Goal: Information Seeking & Learning: Understand process/instructions

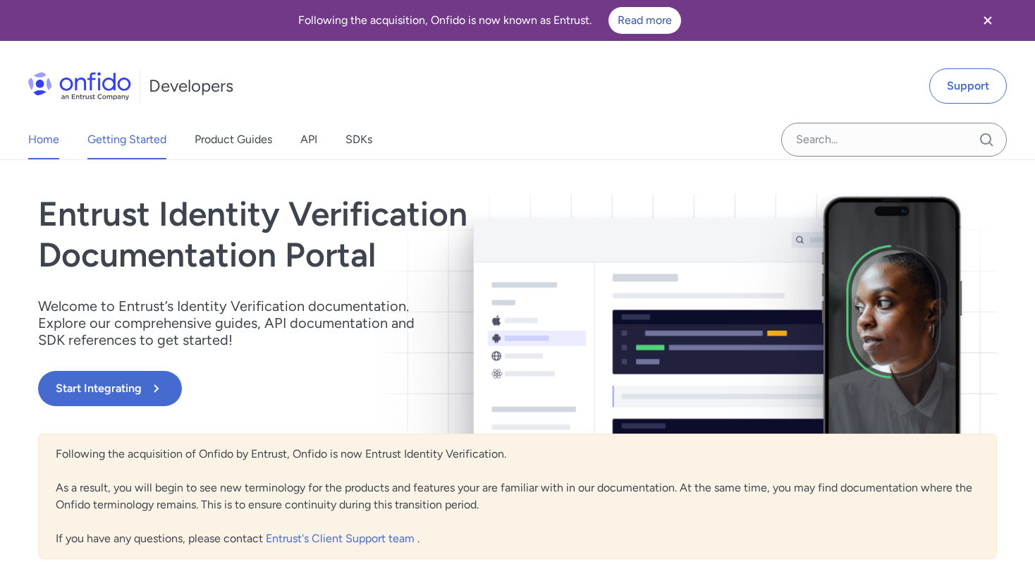
click at [147, 143] on link "Getting Started" at bounding box center [126, 139] width 79 height 39
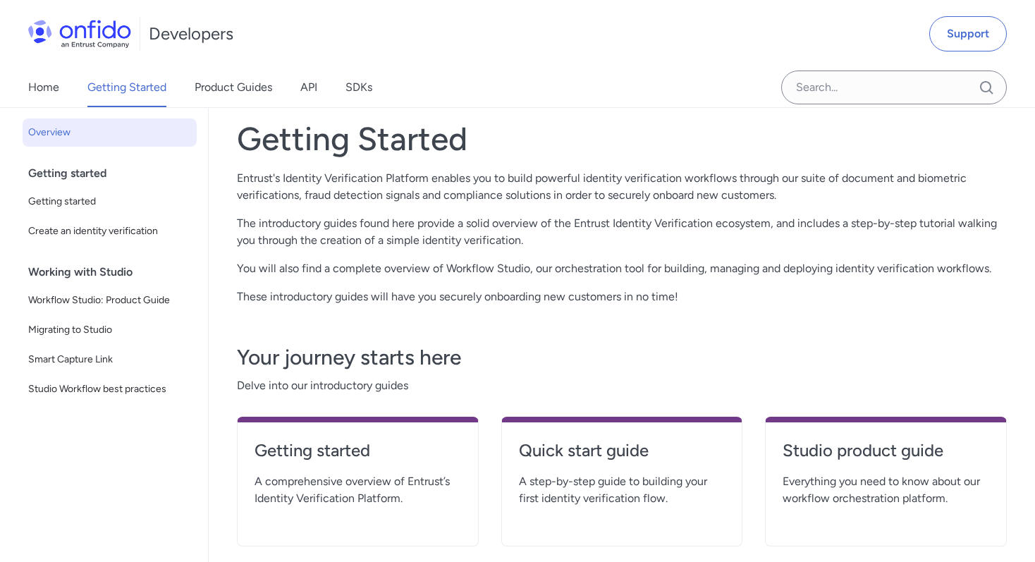
scroll to position [111, 0]
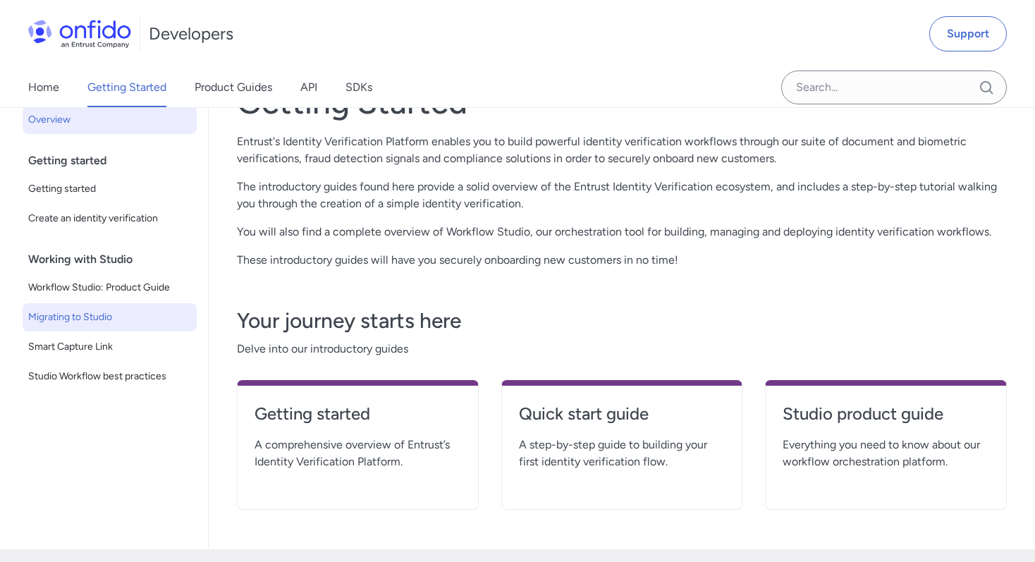
click at [119, 317] on span "Migrating to Studio" at bounding box center [109, 317] width 163 height 17
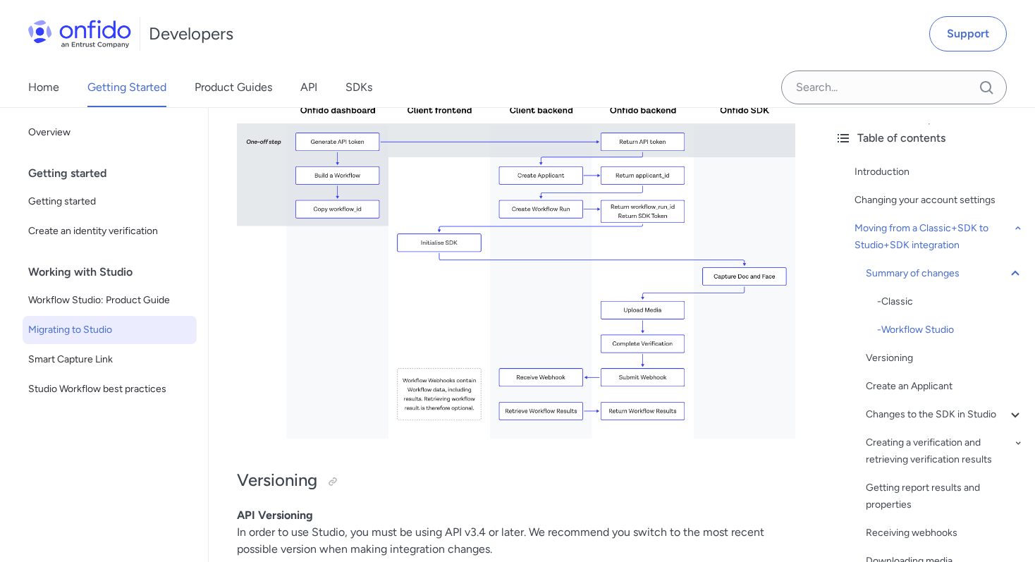
scroll to position [2869, 0]
